Goal: Check status: Check status

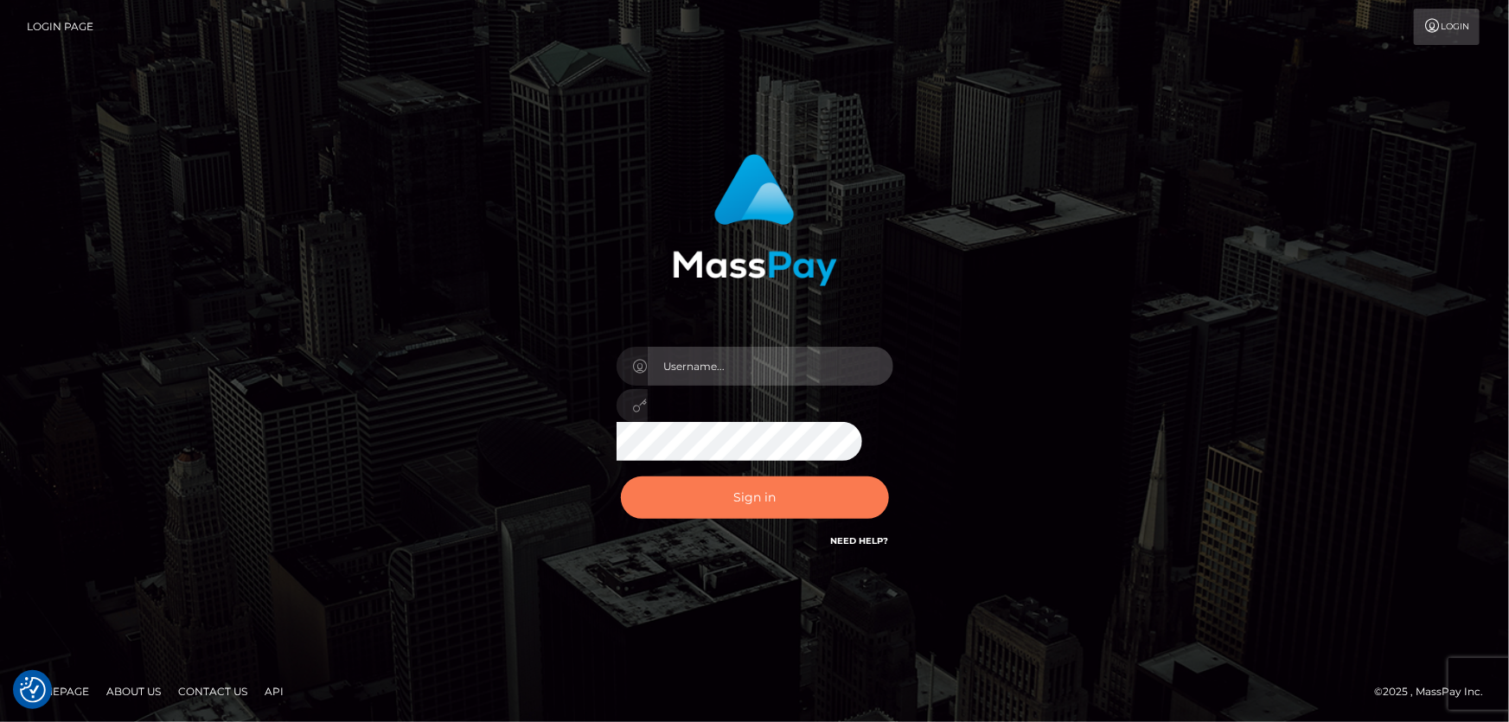
type input "[PERSON_NAME]"
click at [751, 502] on button "Sign in" at bounding box center [755, 497] width 268 height 42
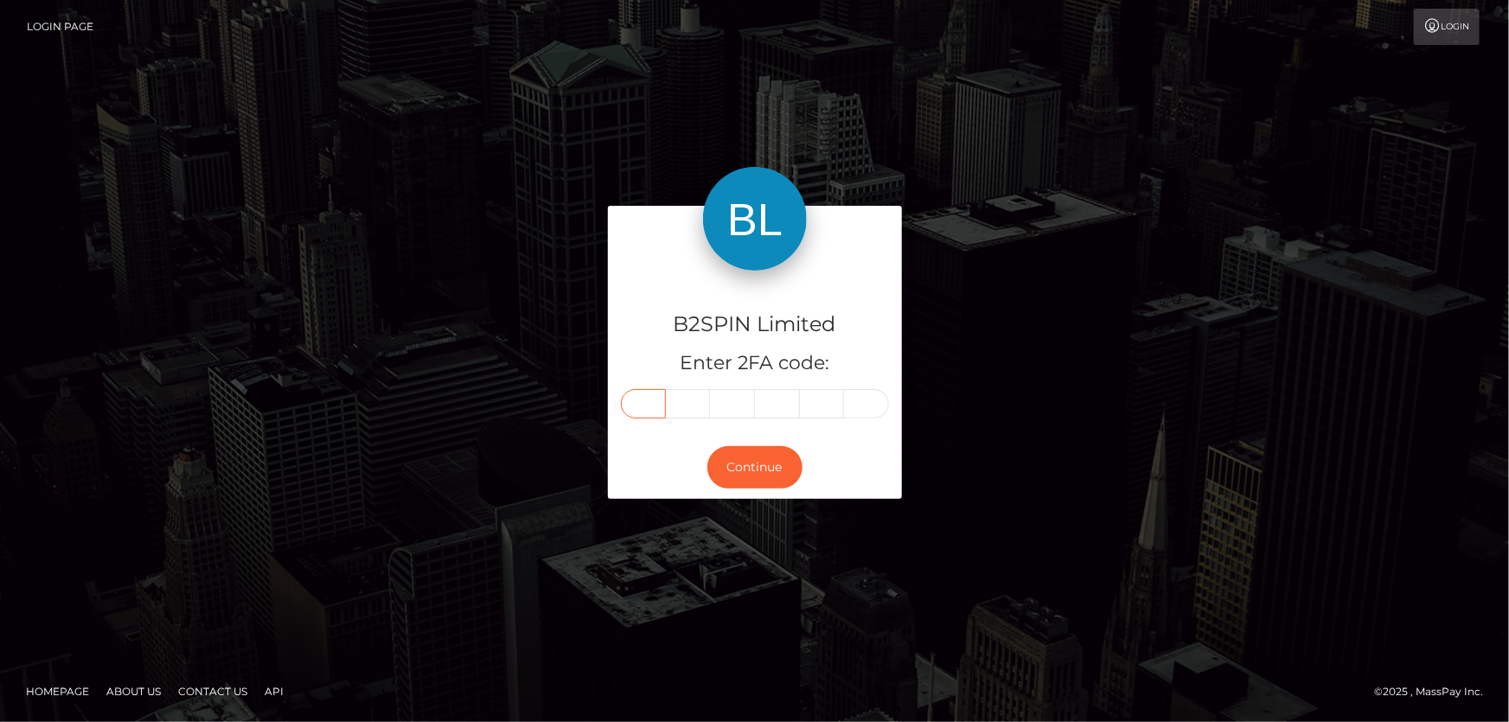
click at [649, 407] on input "text" at bounding box center [643, 403] width 45 height 29
type input "7"
type input "3"
type input "1"
type input "9"
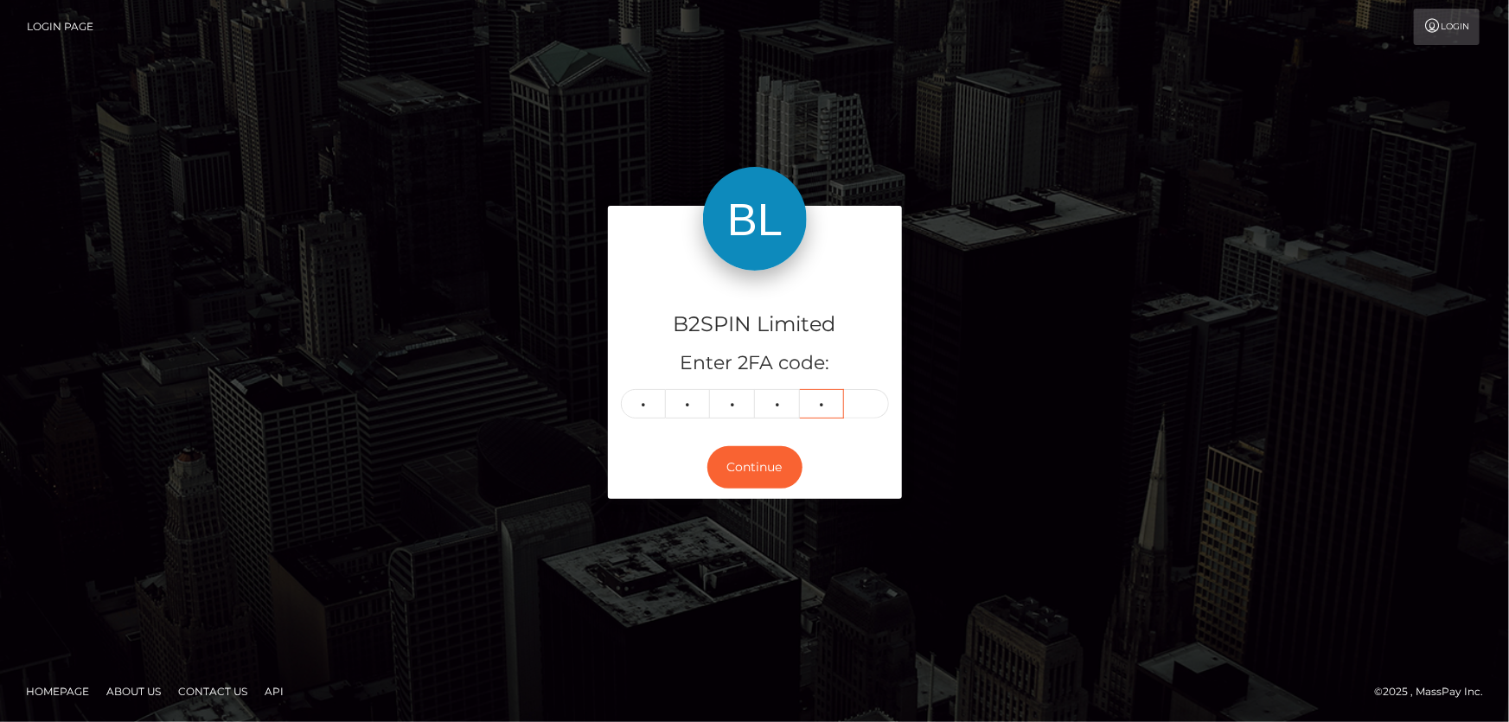
type input "3"
click at [745, 476] on button "Continue" at bounding box center [754, 467] width 95 height 42
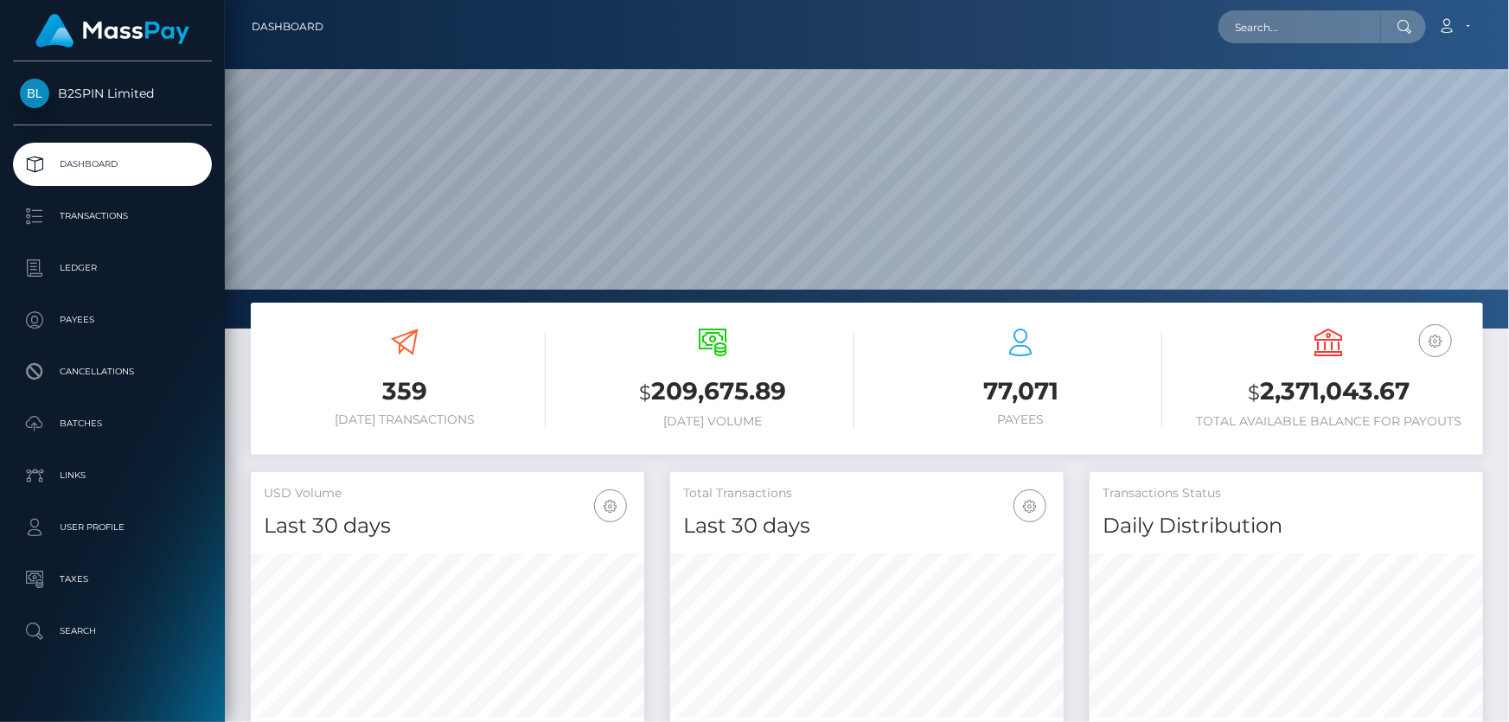
scroll to position [306, 393]
drag, startPoint x: 1413, startPoint y: 379, endPoint x: 1144, endPoint y: 359, distance: 269.7
click at [1262, 398] on h3 "$ 2,371,043.67" at bounding box center [1329, 391] width 282 height 35
copy h3 "2,371,043.67"
